Goal: Task Accomplishment & Management: Use online tool/utility

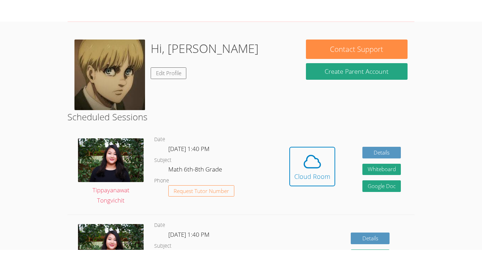
scroll to position [97, 0]
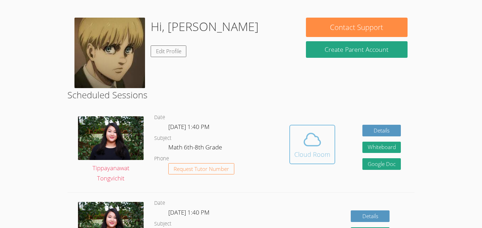
click at [310, 151] on div "Cloud Room" at bounding box center [312, 155] width 36 height 10
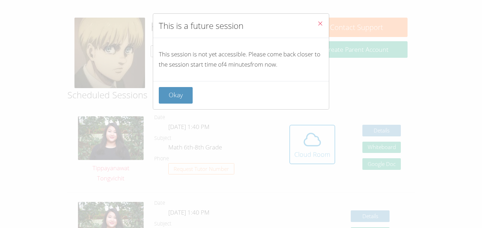
click at [178, 86] on div "Okay" at bounding box center [241, 95] width 176 height 28
click at [181, 90] on button "Okay" at bounding box center [176, 95] width 34 height 17
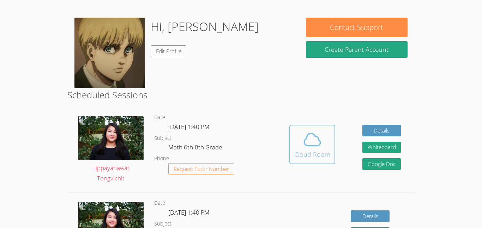
click at [330, 150] on button "Cloud Room" at bounding box center [312, 145] width 46 height 40
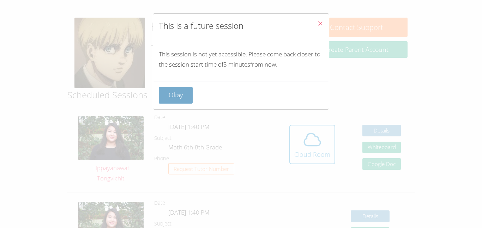
click at [177, 97] on button "Okay" at bounding box center [176, 95] width 34 height 17
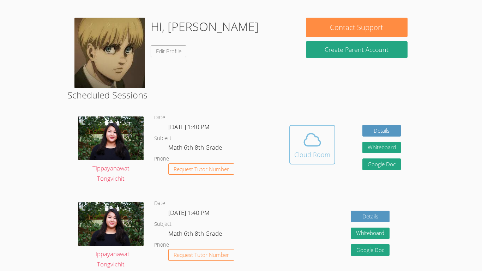
click at [309, 153] on div "Cloud Room" at bounding box center [312, 155] width 36 height 10
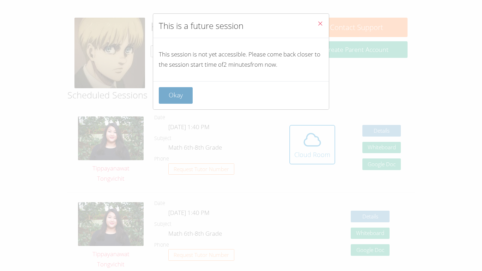
click at [177, 95] on button "Okay" at bounding box center [176, 95] width 34 height 17
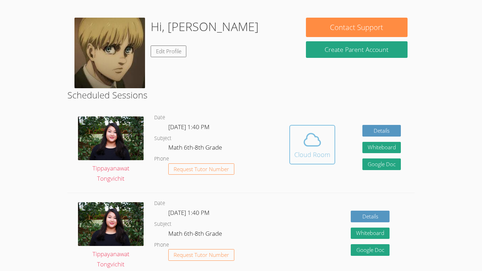
click at [306, 147] on icon at bounding box center [313, 140] width 20 height 20
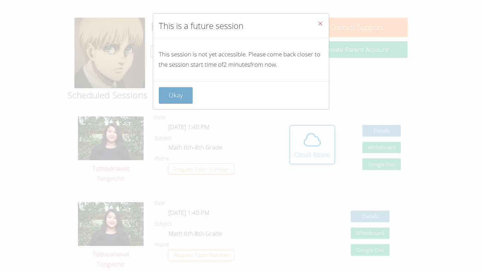
click at [192, 95] on button "Okay" at bounding box center [176, 95] width 34 height 17
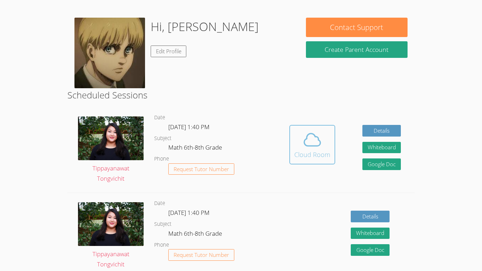
click at [299, 161] on button "Cloud Room" at bounding box center [312, 145] width 46 height 40
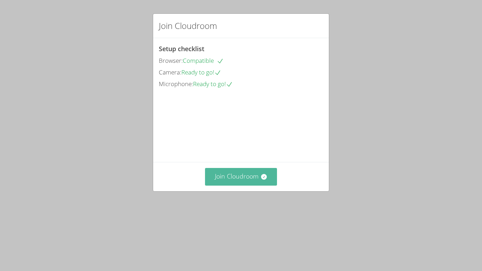
click at [237, 185] on button "Join Cloudroom" at bounding box center [241, 176] width 72 height 17
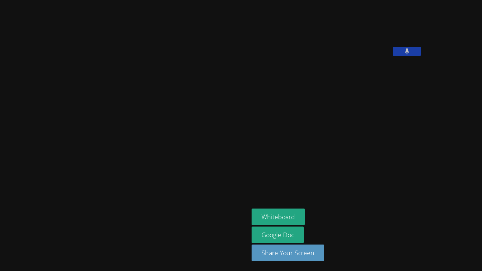
click at [393, 56] on button at bounding box center [407, 51] width 28 height 9
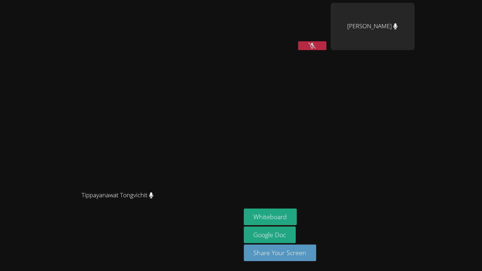
click at [307, 45] on button at bounding box center [312, 45] width 28 height 9
click at [297, 214] on button "Whiteboard" at bounding box center [270, 217] width 53 height 17
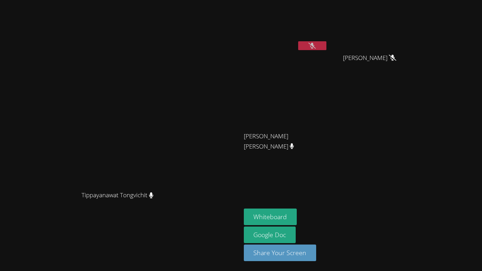
click at [327, 48] on button at bounding box center [312, 45] width 28 height 9
click at [327, 45] on button at bounding box center [312, 45] width 28 height 9
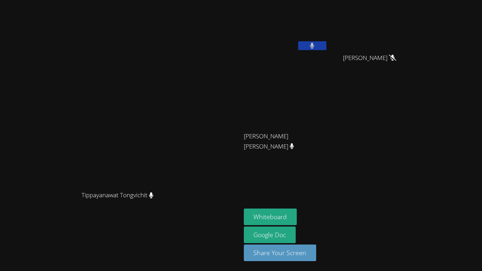
click at [327, 45] on button at bounding box center [312, 45] width 28 height 9
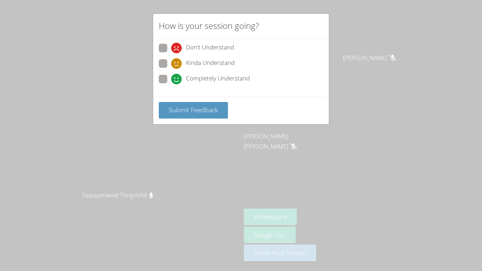
click at [201, 77] on span "Completely Understand" at bounding box center [218, 79] width 64 height 11
click at [177, 77] on input "Completely Understand" at bounding box center [174, 78] width 6 height 6
radio input "true"
click at [205, 110] on span "Submit Feedback" at bounding box center [193, 110] width 49 height 8
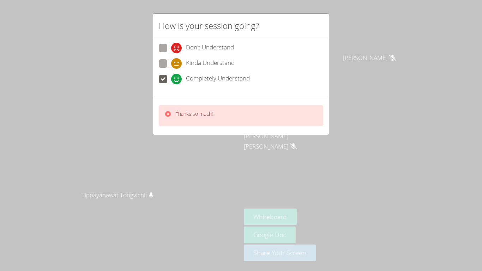
click at [373, 50] on div "How is your session going? Don't Understand Kinda Understand Completely Underst…" at bounding box center [241, 135] width 482 height 271
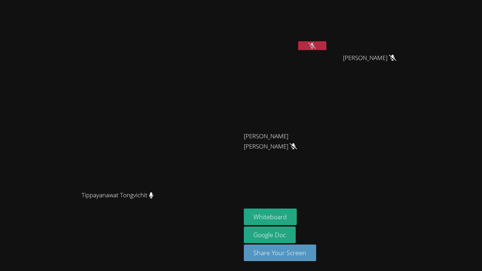
click at [316, 47] on icon at bounding box center [312, 46] width 7 height 6
click at [315, 47] on icon at bounding box center [312, 46] width 5 height 6
click at [327, 46] on button at bounding box center [312, 45] width 28 height 9
